Goal: Information Seeking & Learning: Learn about a topic

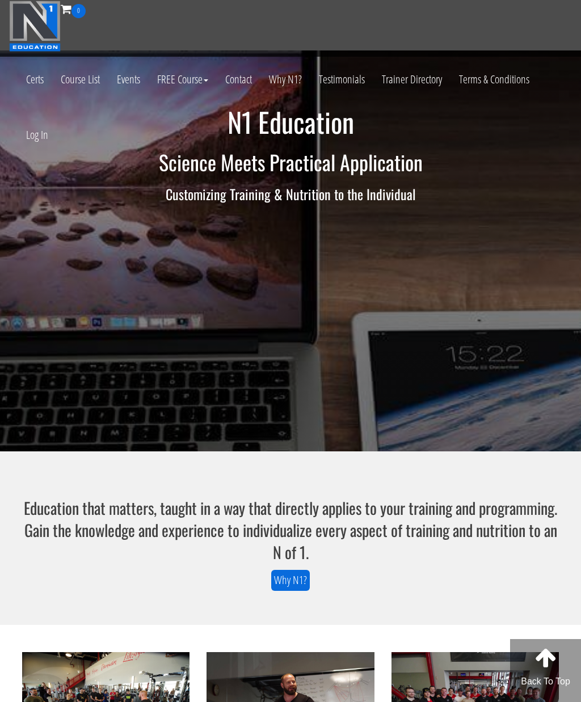
click at [35, 134] on link "Log In" at bounding box center [37, 135] width 39 height 56
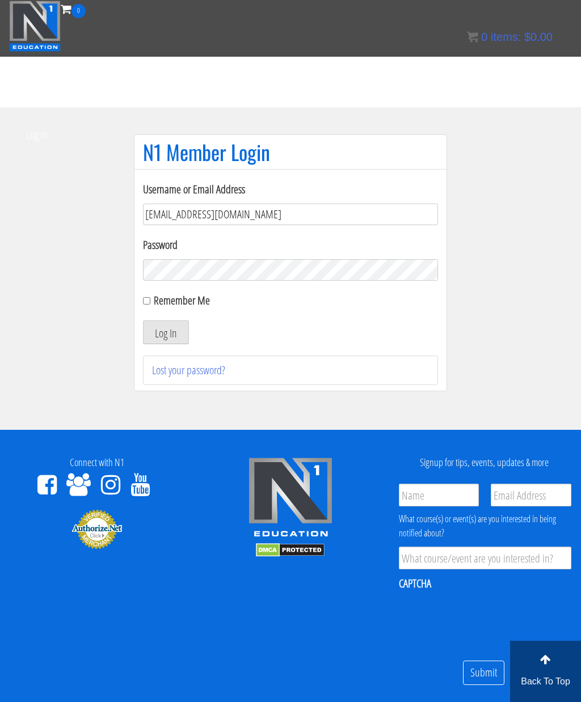
type input "[EMAIL_ADDRESS][DOMAIN_NAME]"
click at [520, 354] on section "N1 Member Login Username or Email Address linardoslampros07@gmail.com Password …" at bounding box center [290, 268] width 581 height 323
click at [163, 341] on button "Log In" at bounding box center [166, 333] width 46 height 24
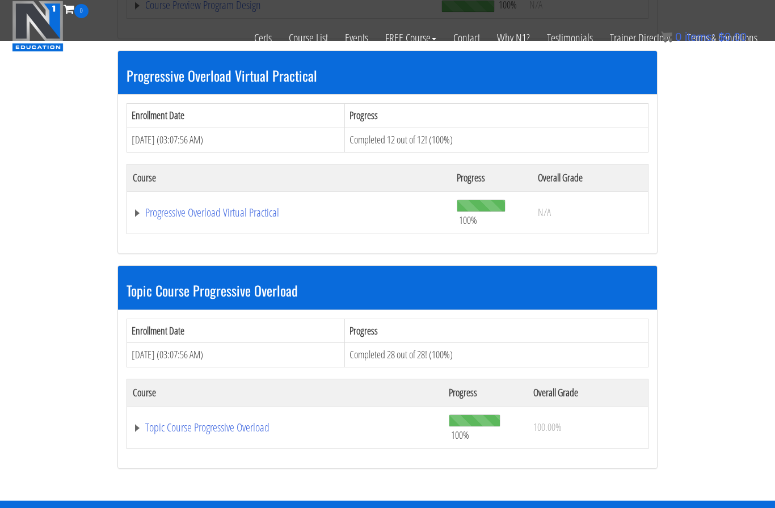
scroll to position [318, 0]
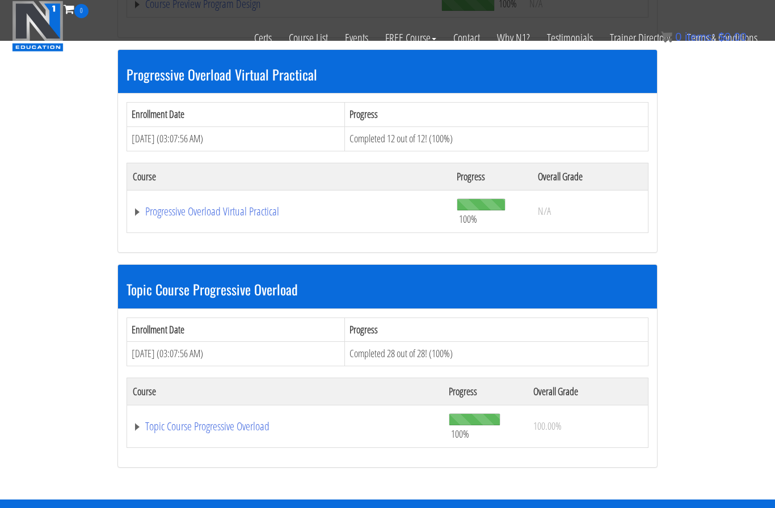
click at [243, 421] on link "Topic Course Progressive Overload" at bounding box center [285, 426] width 305 height 11
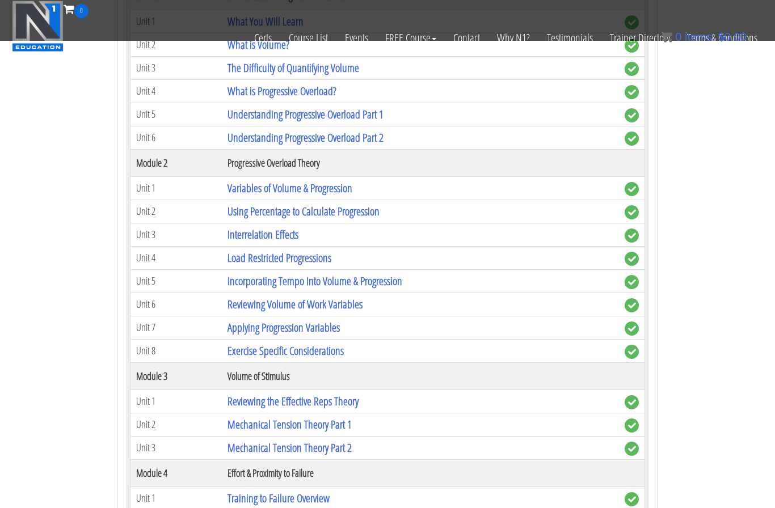
scroll to position [775, 0]
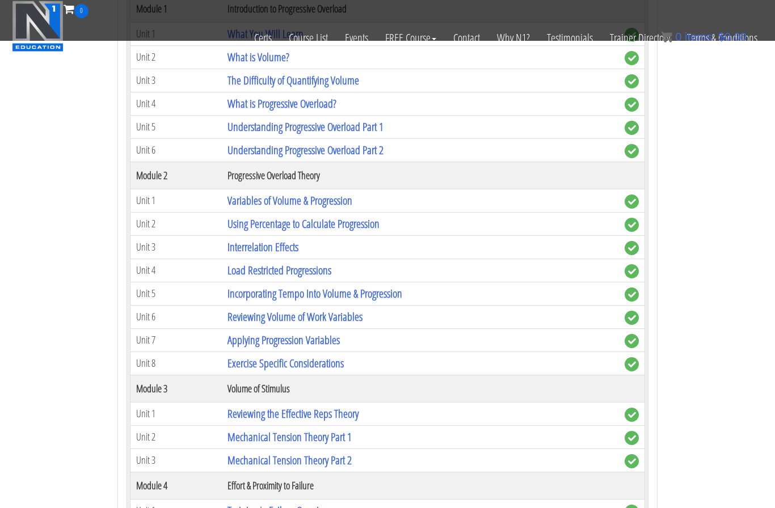
click at [339, 193] on link "Variables of Volume & Progression" at bounding box center [290, 200] width 125 height 15
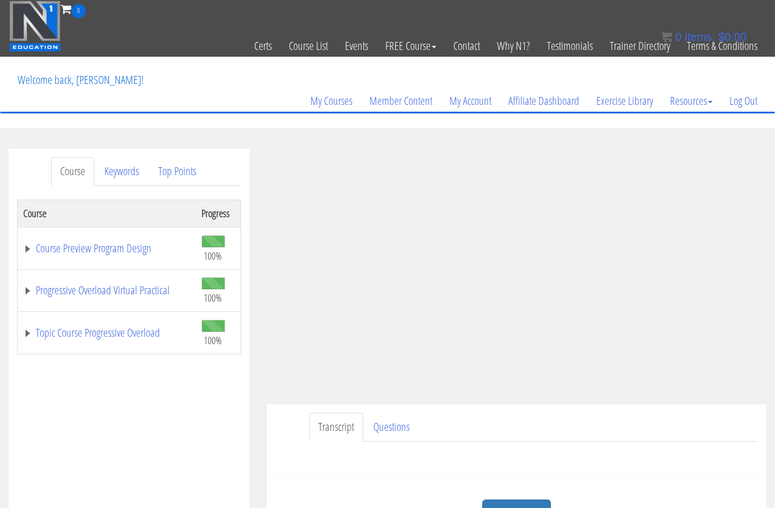
click at [81, 367] on div "Course Progress Course Preview Program Design 100% Module 1 Introduction & Foun…" at bounding box center [129, 483] width 224 height 567
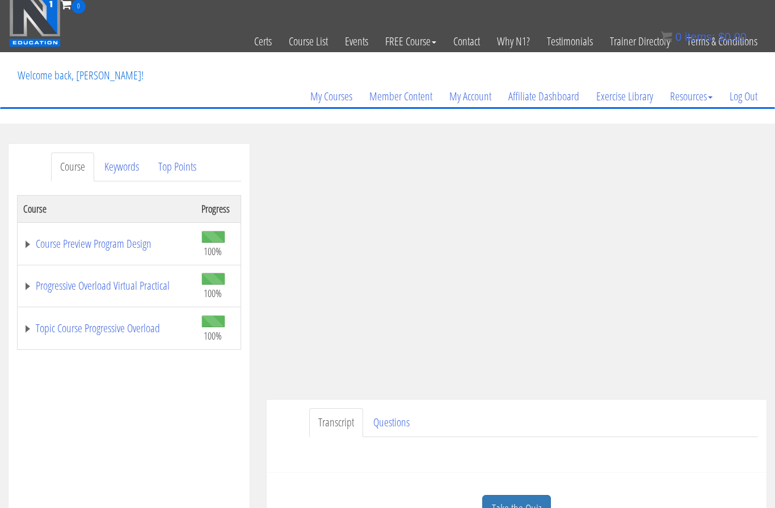
scroll to position [6, 0]
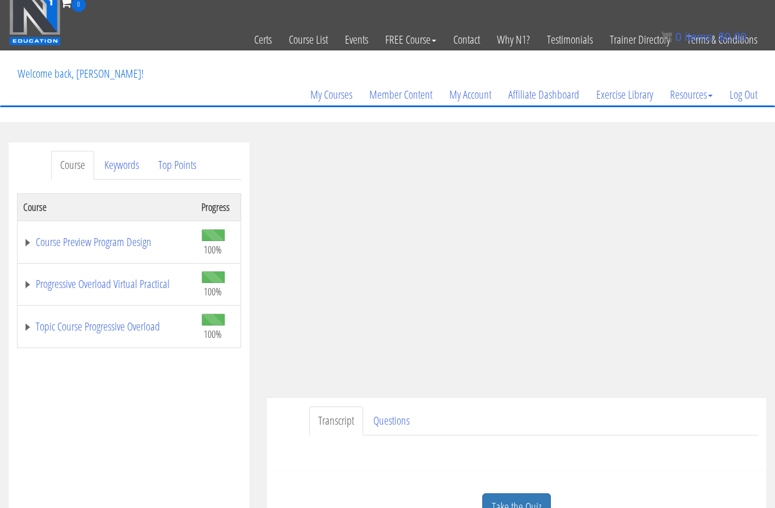
click at [79, 330] on link "Topic Course Progressive Overload" at bounding box center [106, 326] width 167 height 11
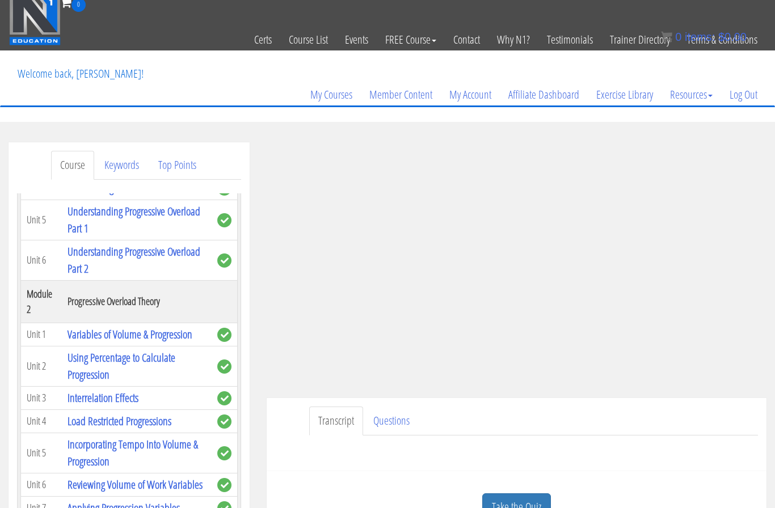
scroll to position [288, 0]
click at [103, 382] on link "Using Percentage to Calculate Progression" at bounding box center [122, 366] width 108 height 32
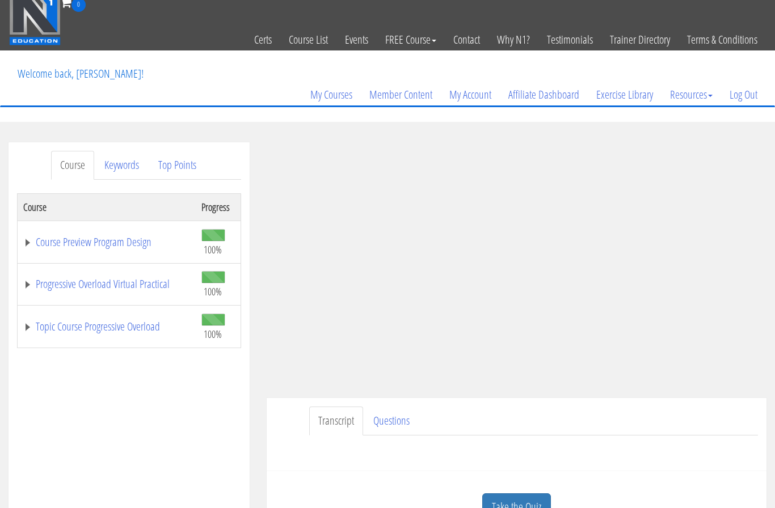
click at [89, 329] on link "Topic Course Progressive Overload" at bounding box center [106, 326] width 167 height 11
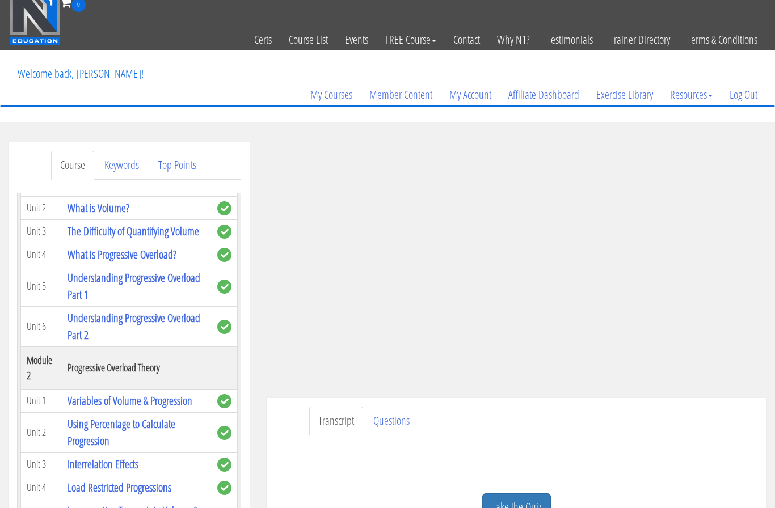
scroll to position [237, 0]
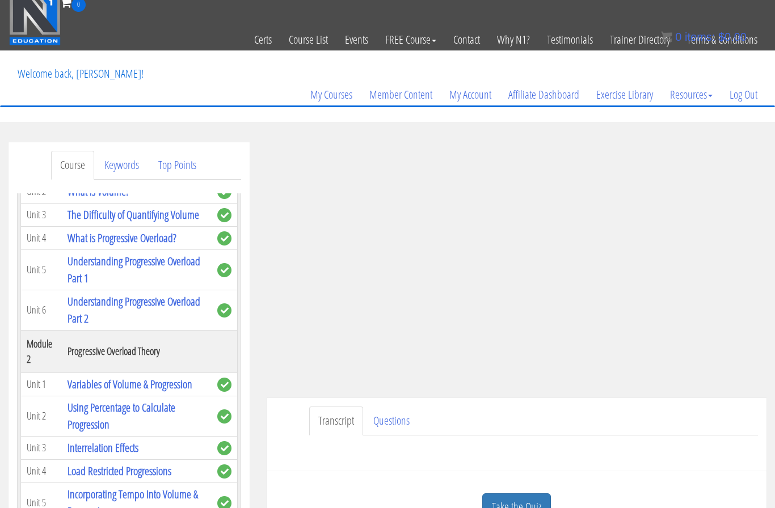
click at [110, 428] on link "Using Percentage to Calculate Progression" at bounding box center [122, 416] width 108 height 32
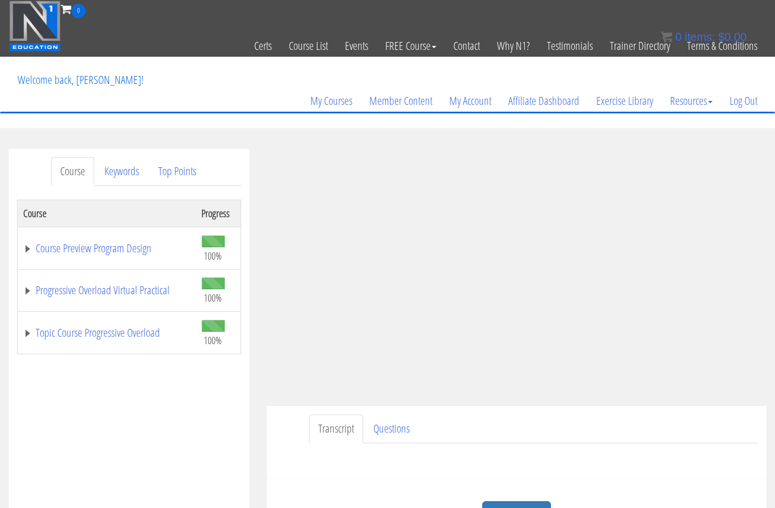
click at [131, 335] on link "Topic Course Progressive Overload" at bounding box center [106, 332] width 167 height 11
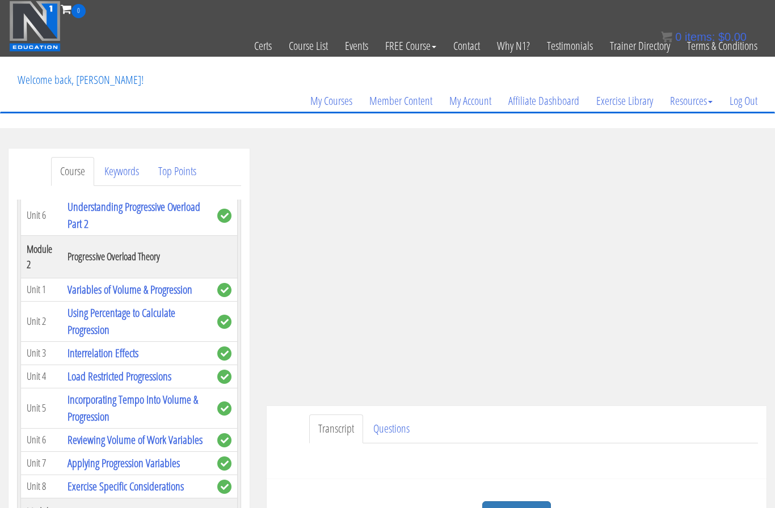
scroll to position [348, 0]
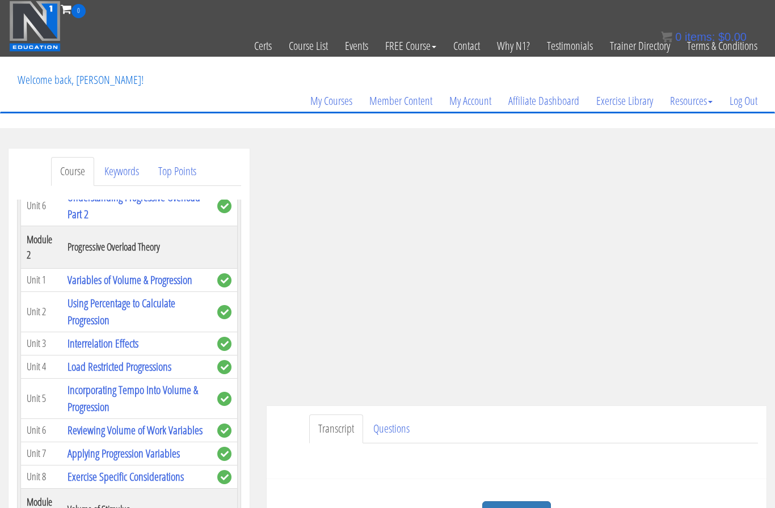
click at [124, 351] on link "Interrelation Effects" at bounding box center [103, 343] width 71 height 15
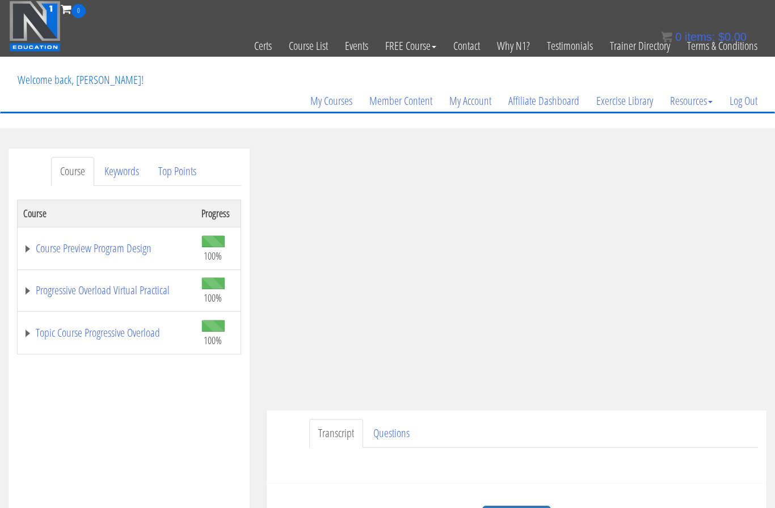
click at [148, 335] on link "Topic Course Progressive Overload" at bounding box center [106, 332] width 167 height 11
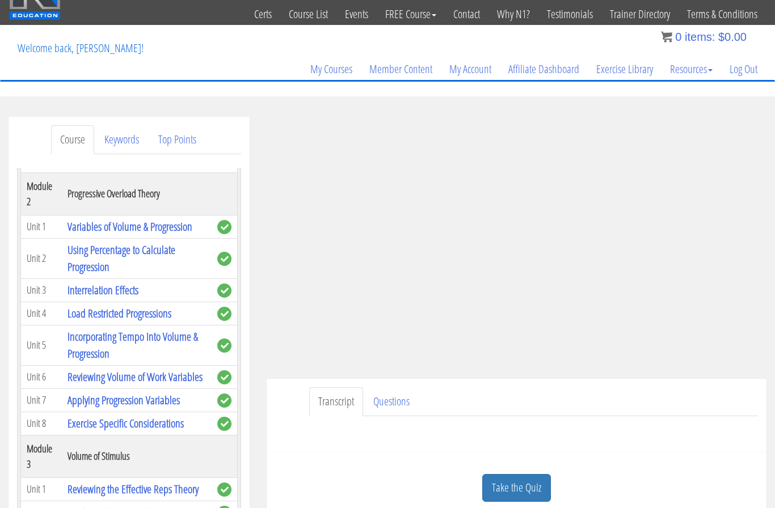
scroll to position [33, 0]
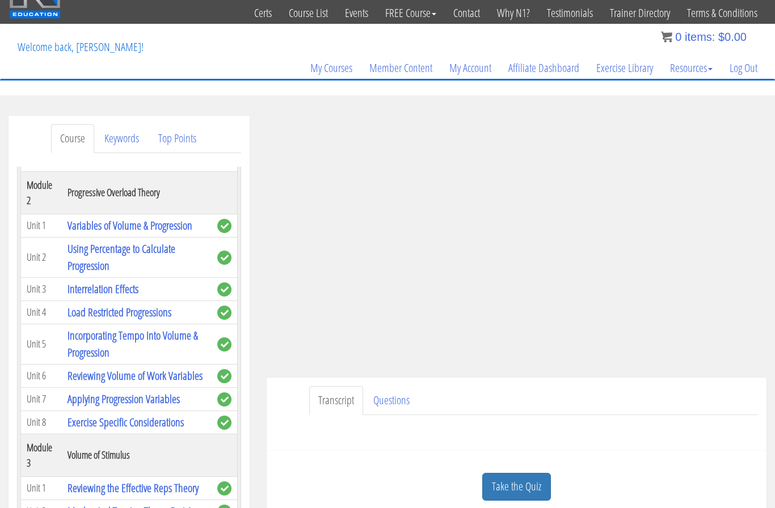
click at [149, 320] on link "Load Restricted Progressions" at bounding box center [120, 312] width 104 height 15
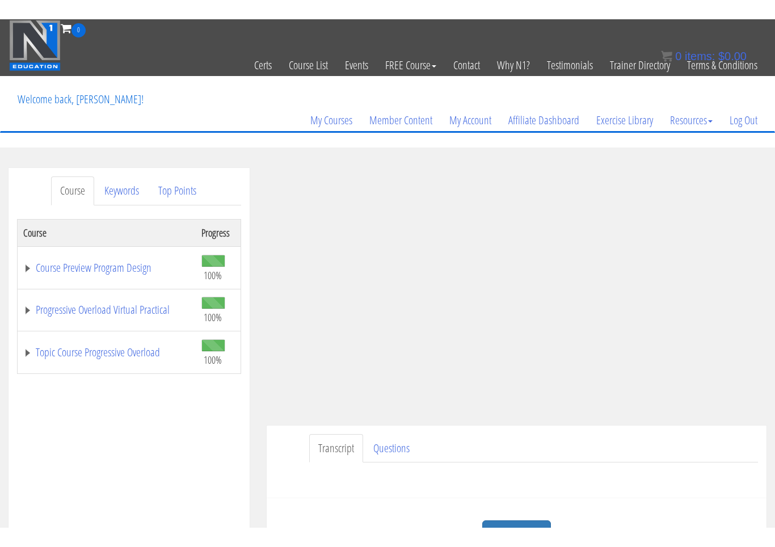
scroll to position [18, 0]
